Goal: Task Accomplishment & Management: Use online tool/utility

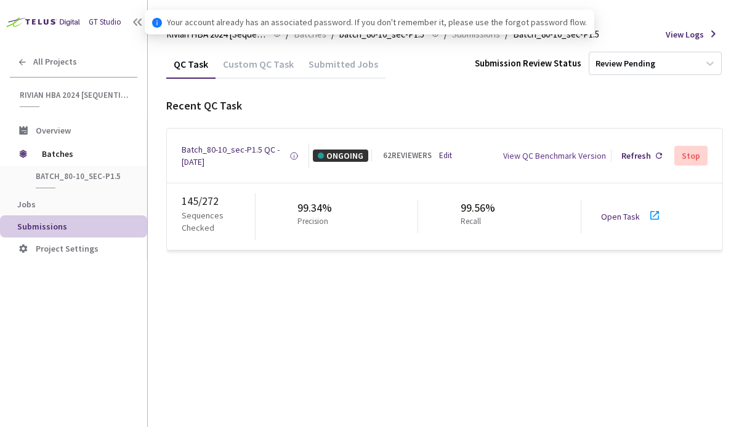
click at [618, 211] on link "Open Task" at bounding box center [620, 216] width 39 height 11
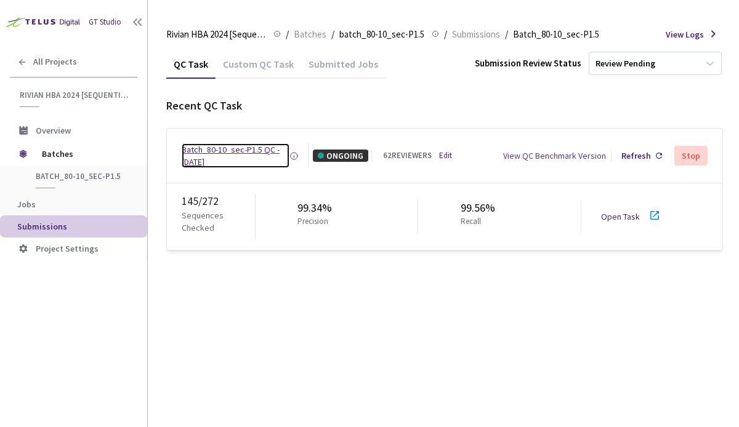
click at [259, 147] on div "Batch_80-10_sec-P1.5 QC - [DATE]" at bounding box center [236, 155] width 108 height 25
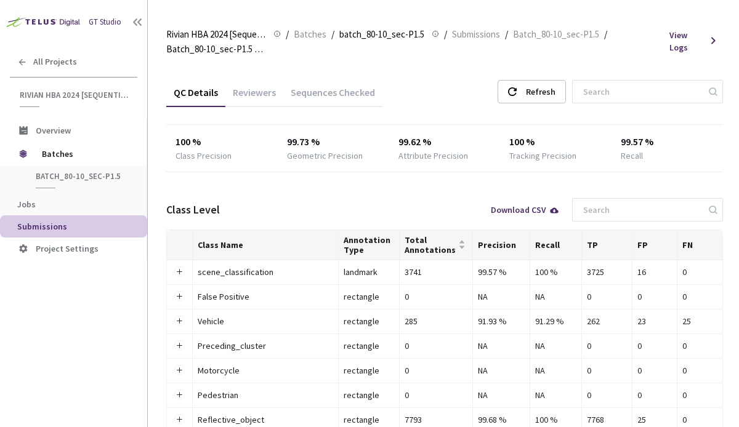
click at [254, 99] on div "Reviewers" at bounding box center [254, 96] width 58 height 21
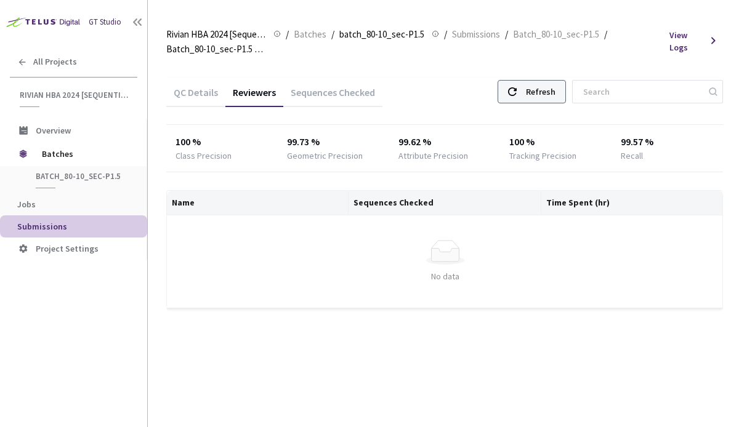
click at [555, 93] on div "Refresh" at bounding box center [541, 92] width 30 height 22
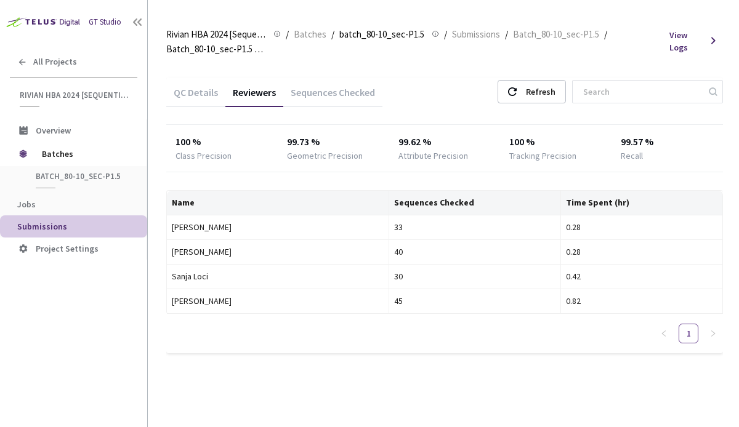
click at [342, 95] on div "Sequences Checked" at bounding box center [332, 96] width 99 height 21
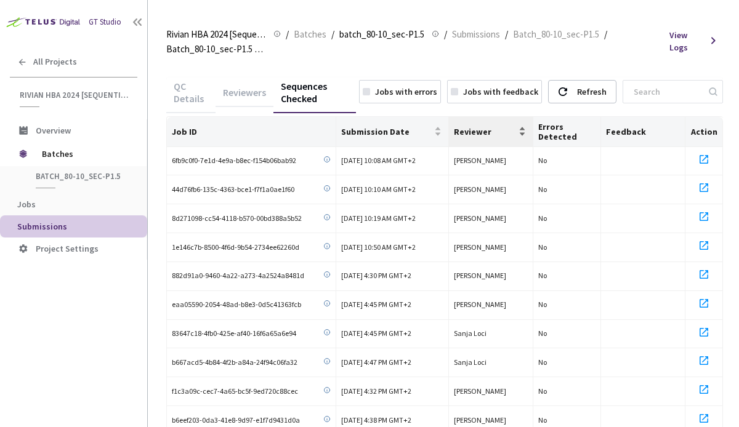
click at [470, 136] on span "Reviewer" at bounding box center [485, 132] width 62 height 10
click at [419, 132] on span "Submission Date" at bounding box center [386, 132] width 91 height 10
click at [379, 130] on span "Submission Date" at bounding box center [386, 132] width 91 height 10
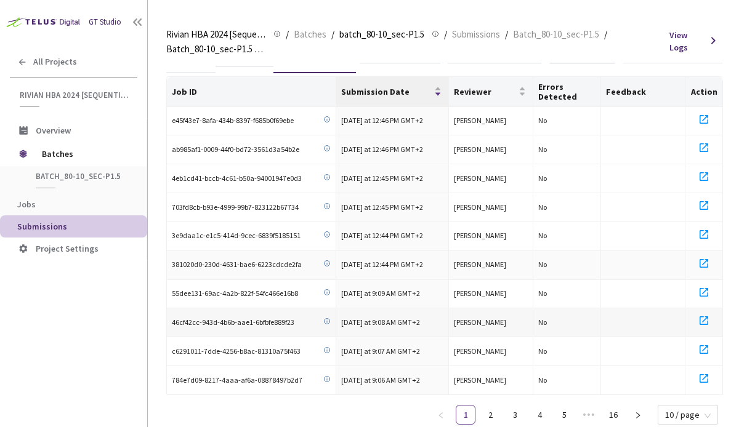
scroll to position [62, 0]
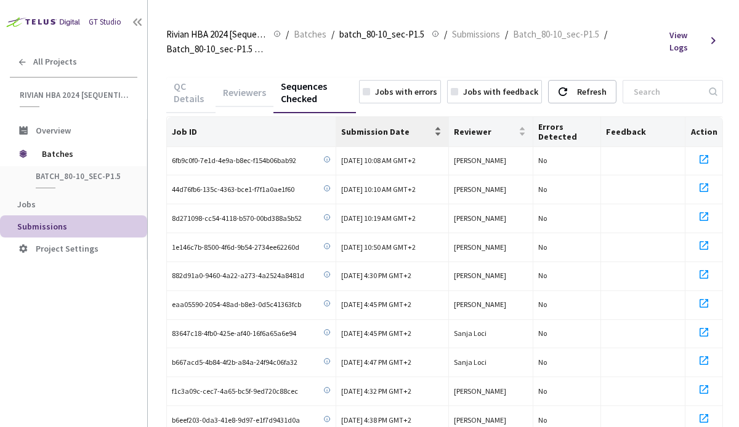
click at [404, 134] on span "Submission Date" at bounding box center [386, 132] width 91 height 10
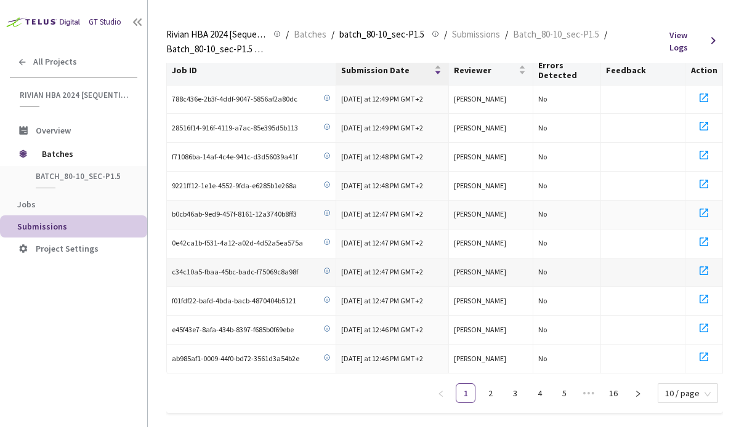
scroll to position [71, 0]
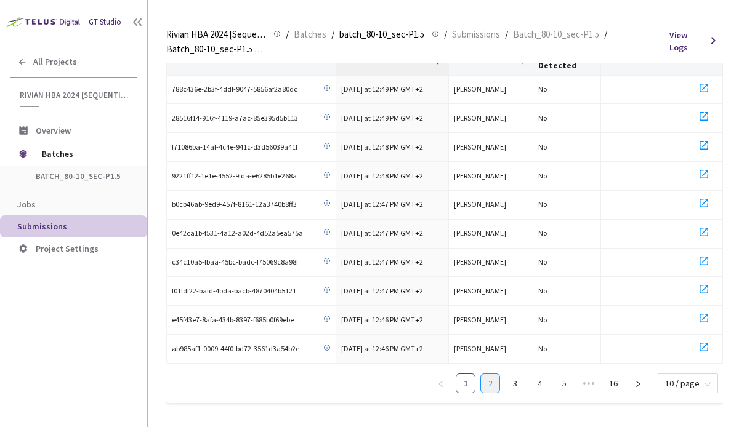
click at [497, 379] on link "2" at bounding box center [490, 383] width 18 height 18
